Goal: Task Accomplishment & Management: Manage account settings

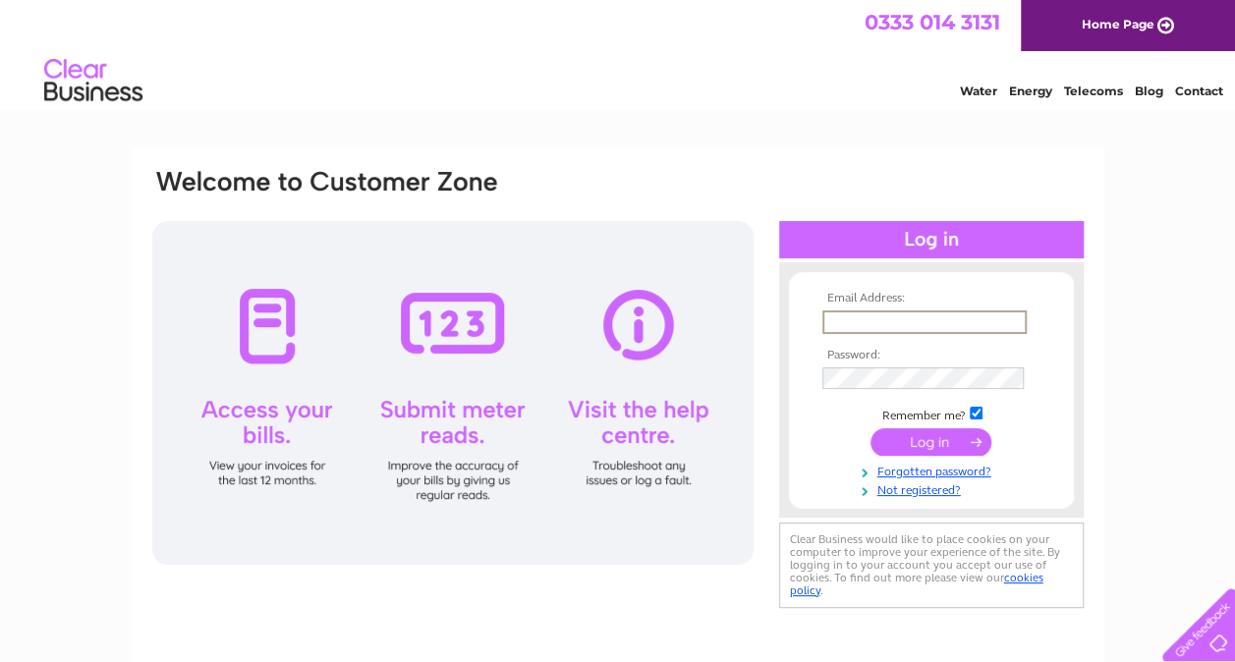
click at [949, 318] on input "text" at bounding box center [924, 322] width 204 height 24
type input "angela.mcgeehan@gmsluk.co.uk"
click at [870, 429] on input "submit" at bounding box center [930, 443] width 121 height 28
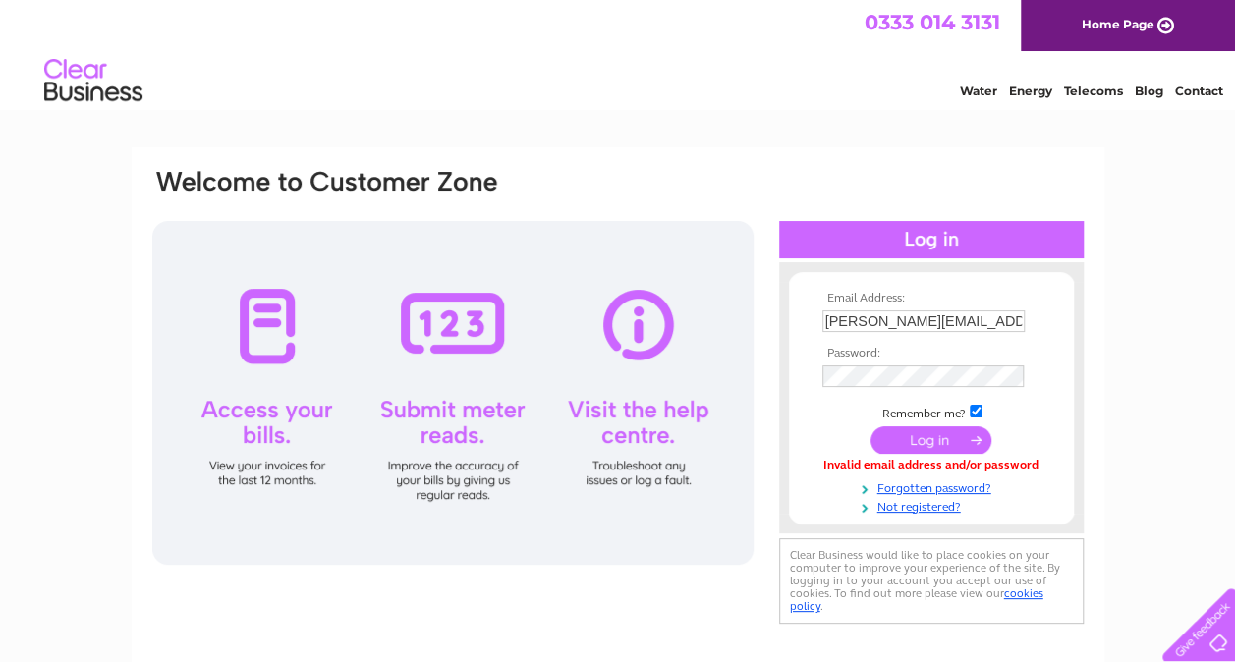
click at [912, 439] on input "submit" at bounding box center [930, 440] width 121 height 28
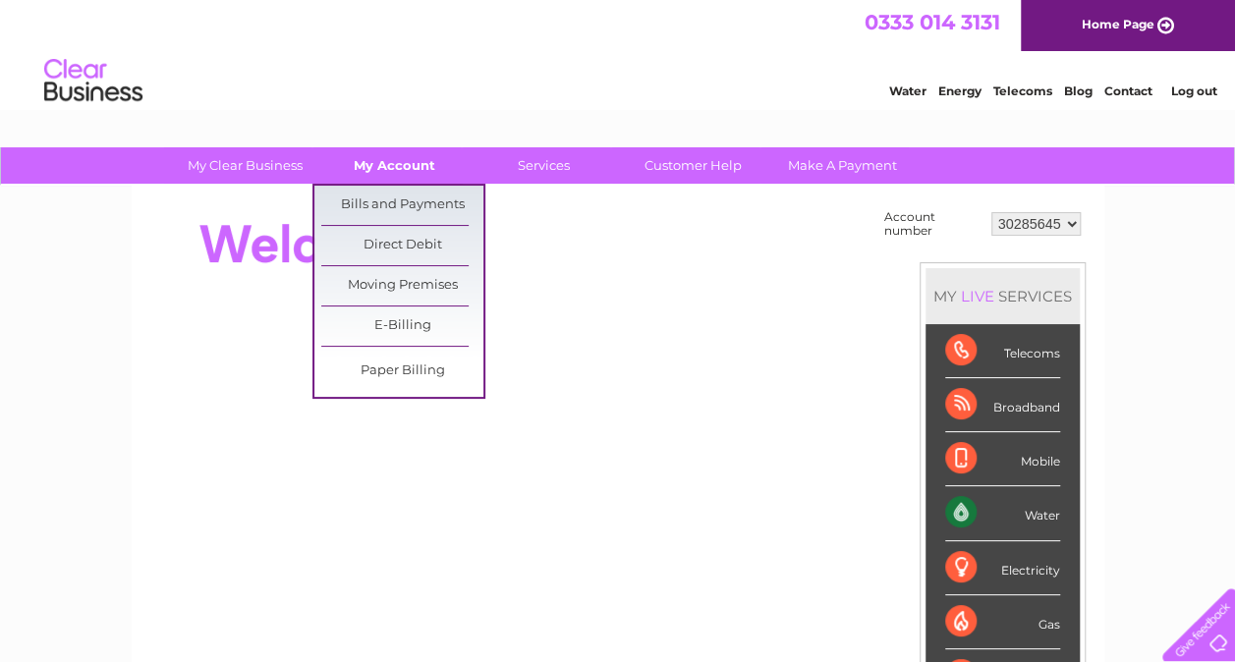
click at [399, 163] on link "My Account" at bounding box center [394, 165] width 162 height 36
click at [395, 197] on link "Bills and Payments" at bounding box center [402, 205] width 162 height 39
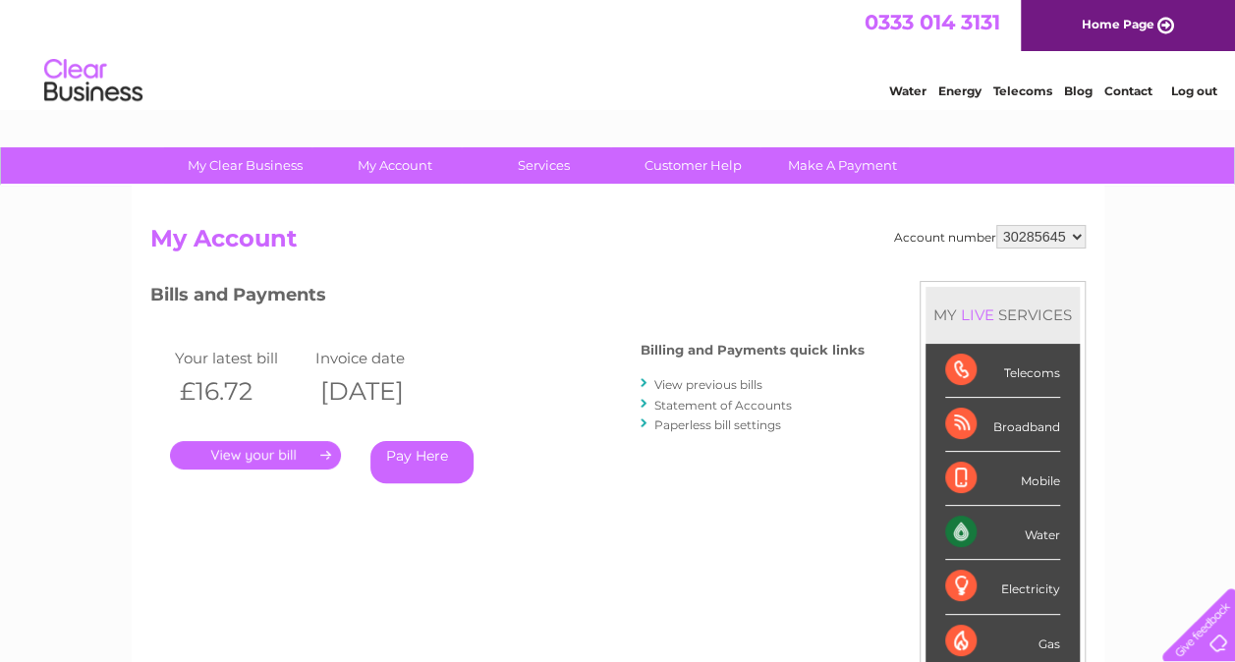
click at [1074, 235] on select "30285645" at bounding box center [1040, 237] width 89 height 24
drag, startPoint x: 587, startPoint y: 626, endPoint x: 489, endPoint y: 593, distance: 103.4
click at [542, 616] on div "Account number 30285645 My Account MY LIVE SERVICES Telecoms Broadband Mobile W…" at bounding box center [617, 520] width 935 height 591
click at [280, 450] on link "." at bounding box center [255, 455] width 171 height 28
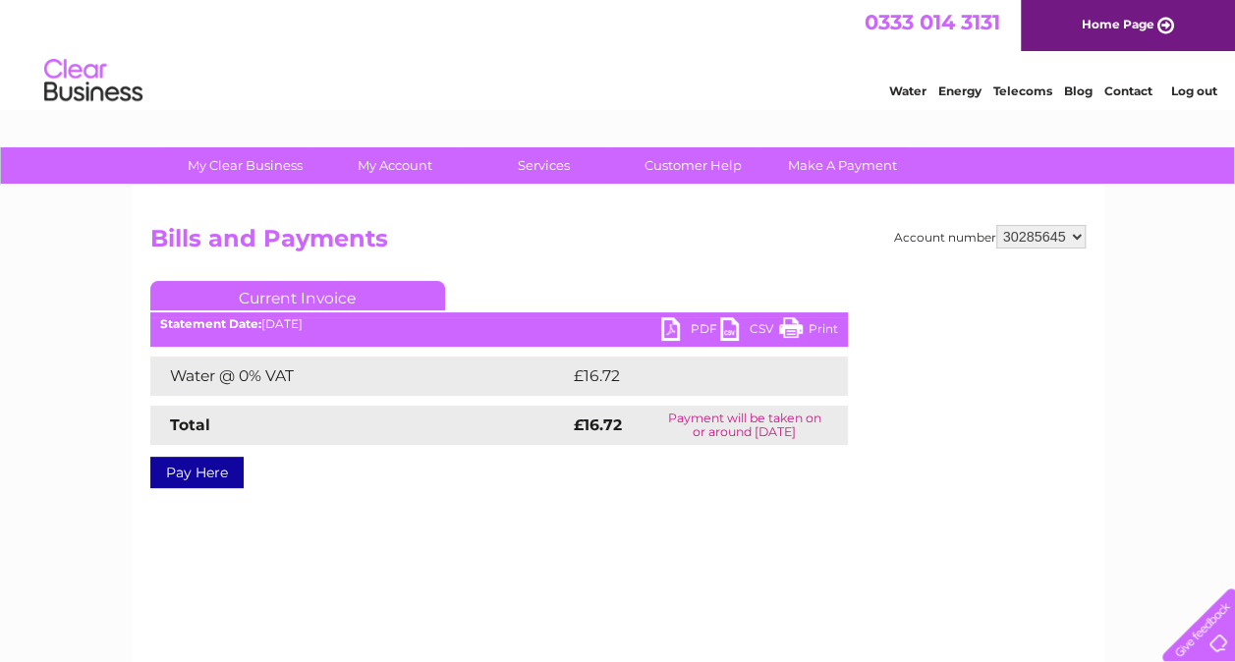
click at [668, 323] on link "PDF" at bounding box center [690, 331] width 59 height 28
